Goal: Task Accomplishment & Management: Complete application form

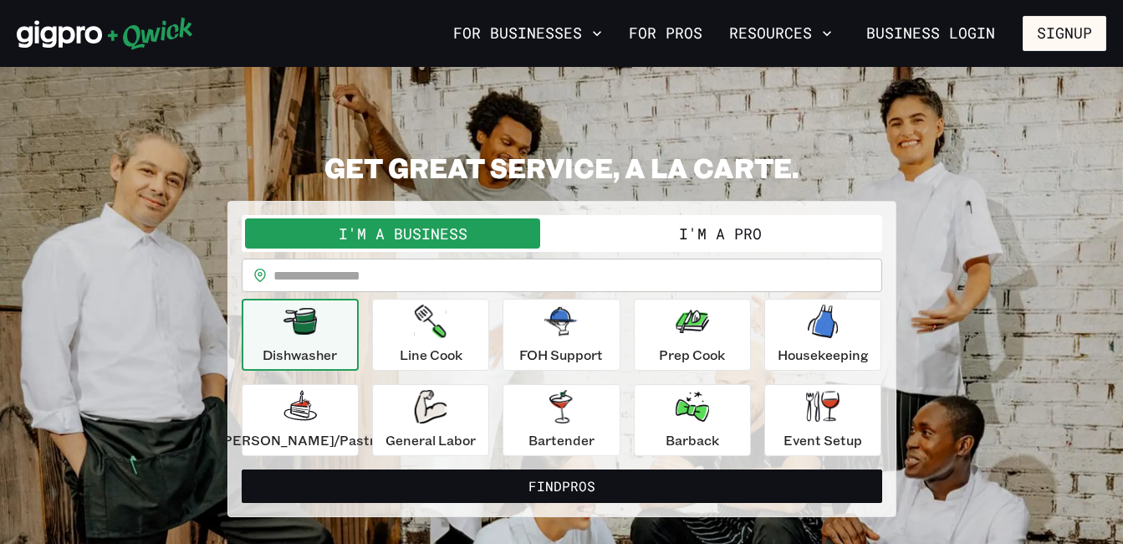
click at [608, 237] on button "I'm a Pro" at bounding box center [720, 233] width 317 height 30
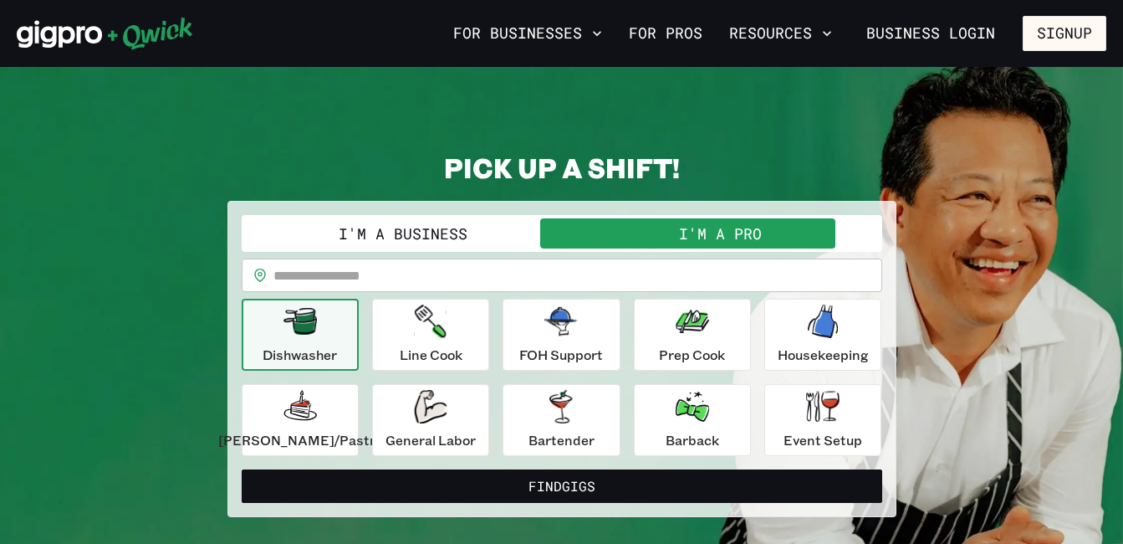
click at [609, 273] on input "text" at bounding box center [577, 274] width 609 height 33
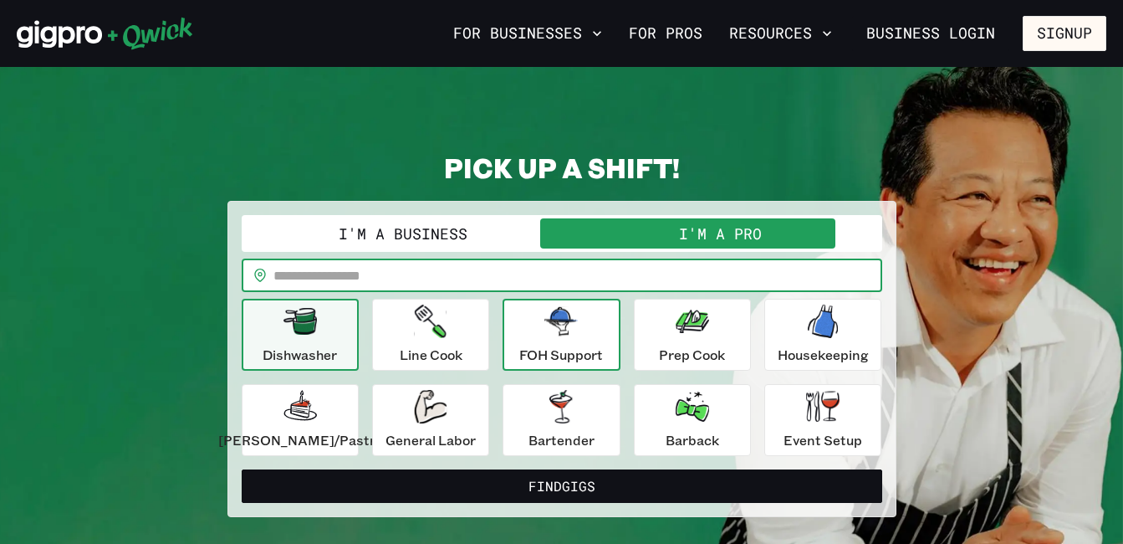
type input "*****"
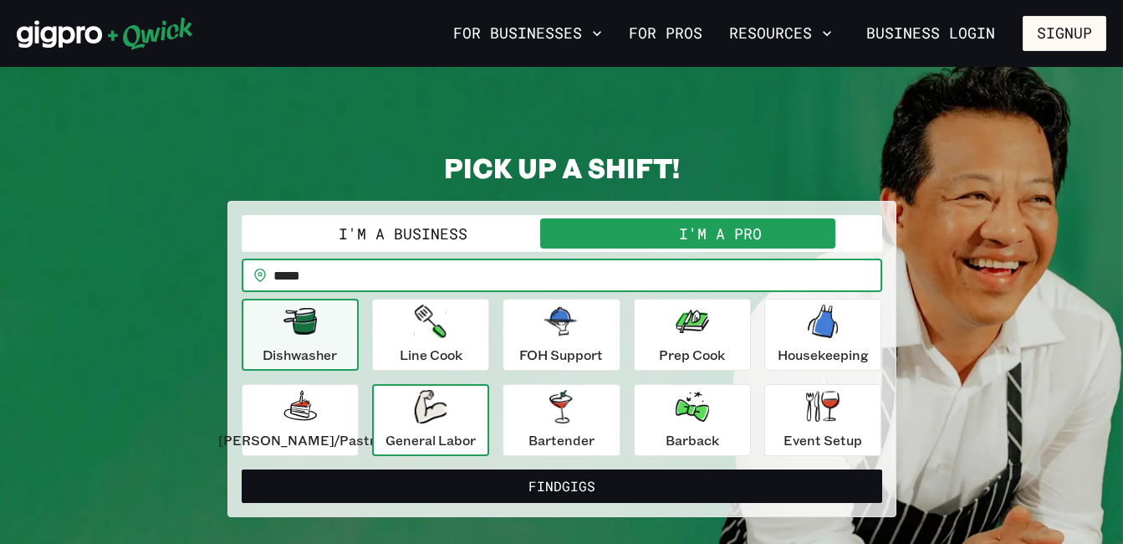
click at [414, 410] on div "General Labor" at bounding box center [430, 420] width 90 height 60
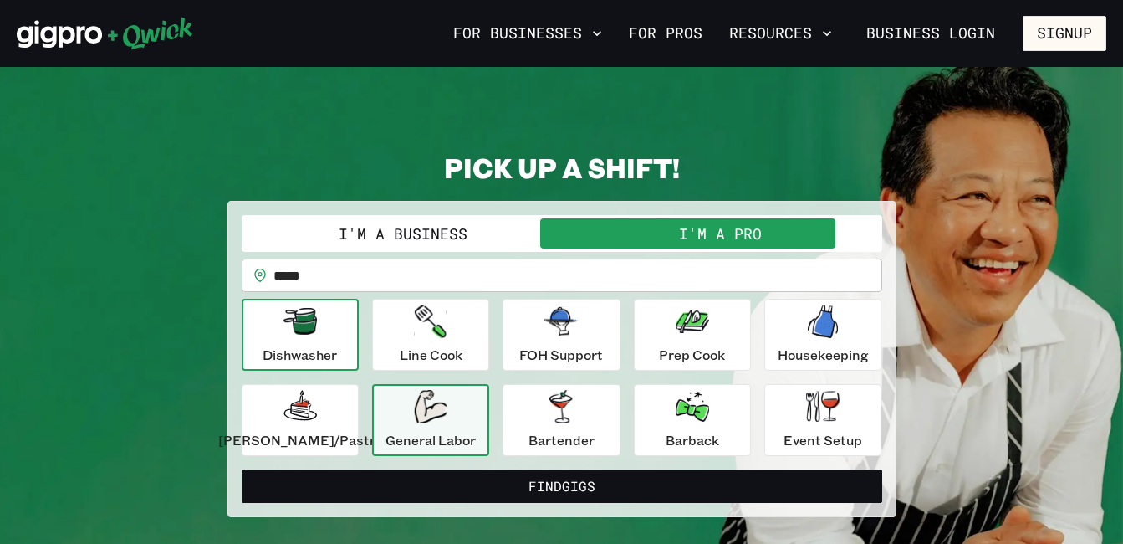
click at [337, 345] on p "Dishwasher" at bounding box center [300, 355] width 74 height 20
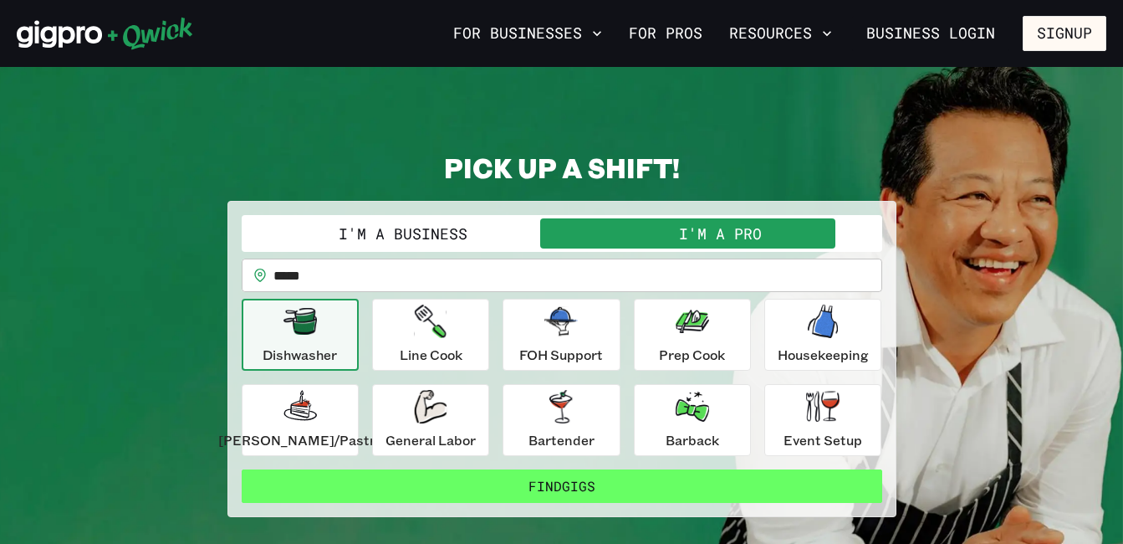
click at [386, 478] on button "Find Gigs" at bounding box center [562, 485] width 641 height 33
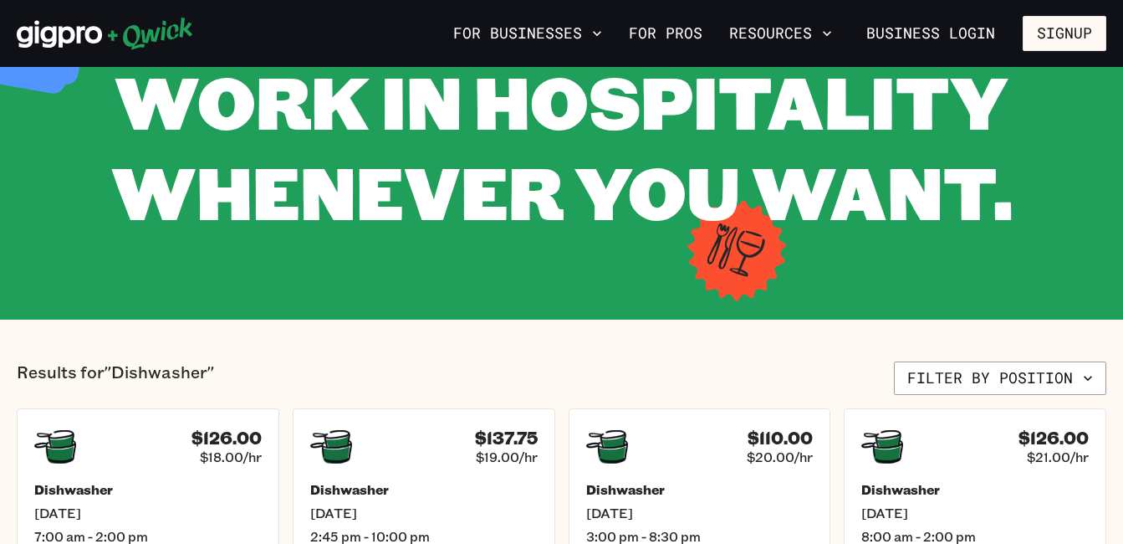
scroll to position [358, 0]
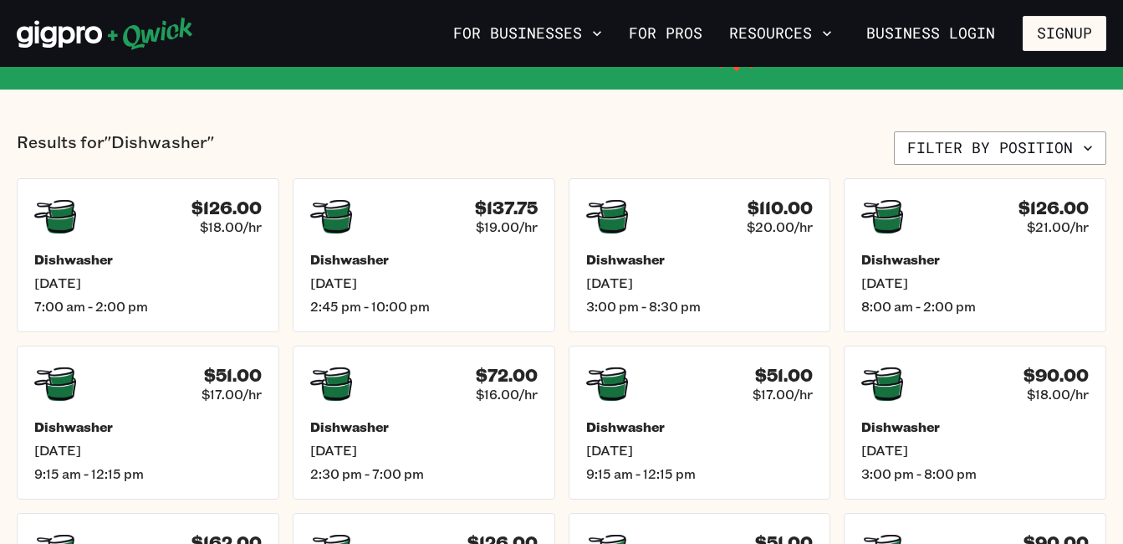
click at [1110, 129] on section "Results for "Dishwasher" Filter by position $126.00 $18.00/hr Dishwasher [DATE]…" at bounding box center [561, 398] width 1123 height 619
click at [215, 278] on span "[DATE]" at bounding box center [148, 284] width 237 height 18
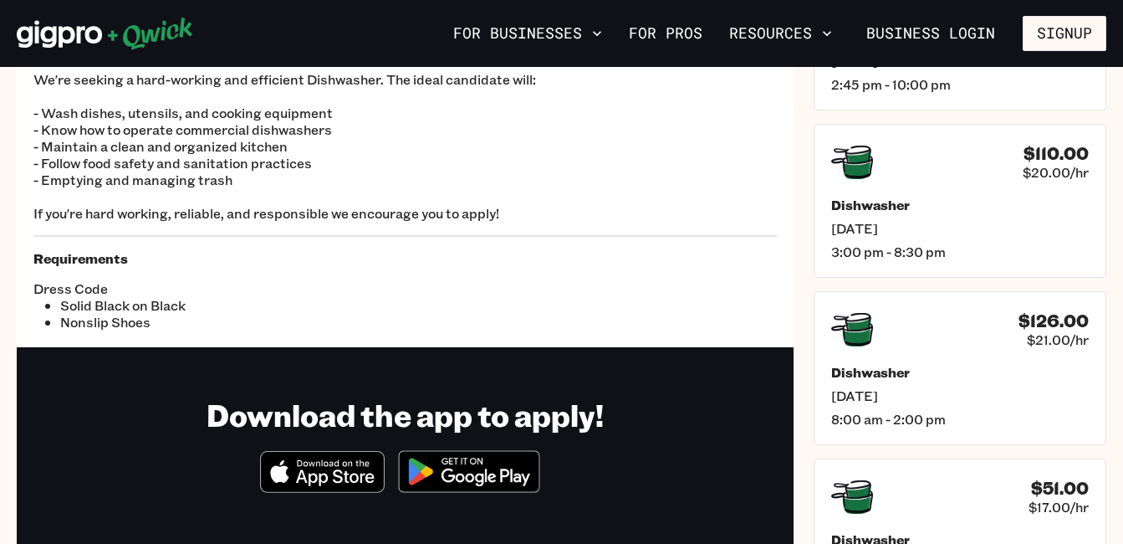
scroll to position [204, 0]
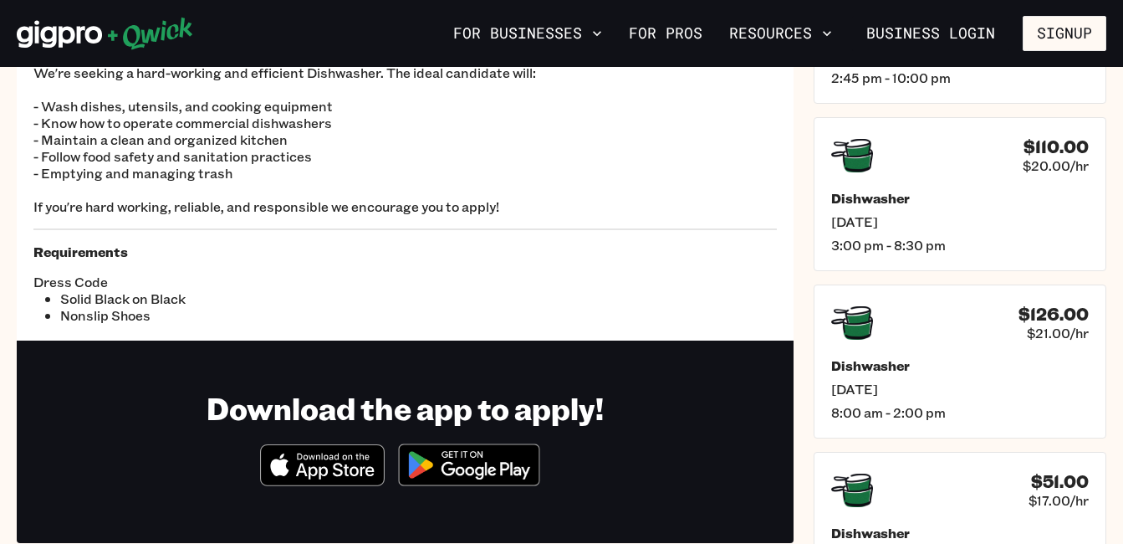
click at [416, 465] on img at bounding box center [469, 464] width 162 height 63
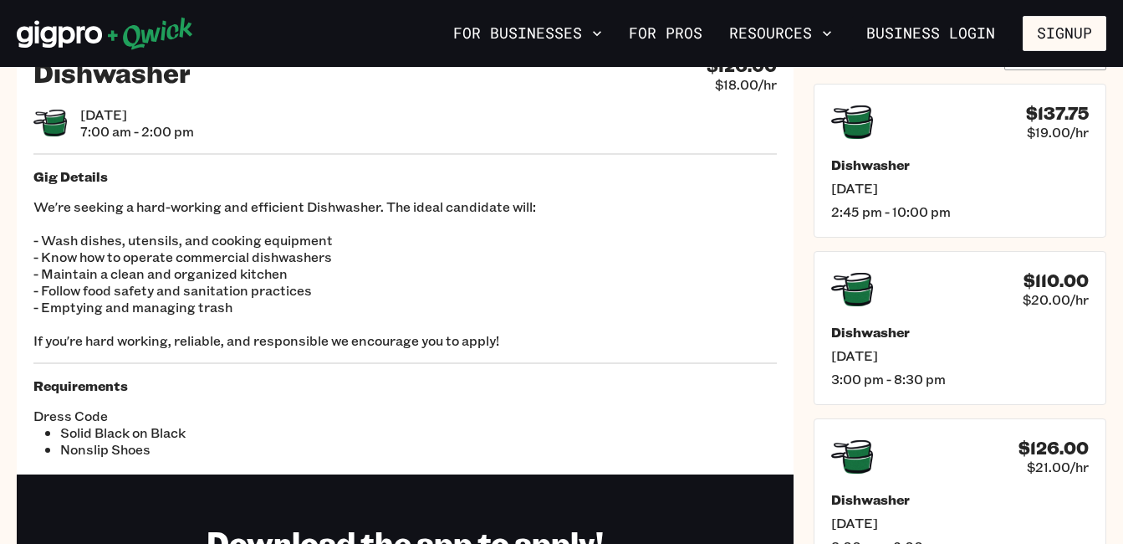
scroll to position [0, 0]
